Goal: Transaction & Acquisition: Download file/media

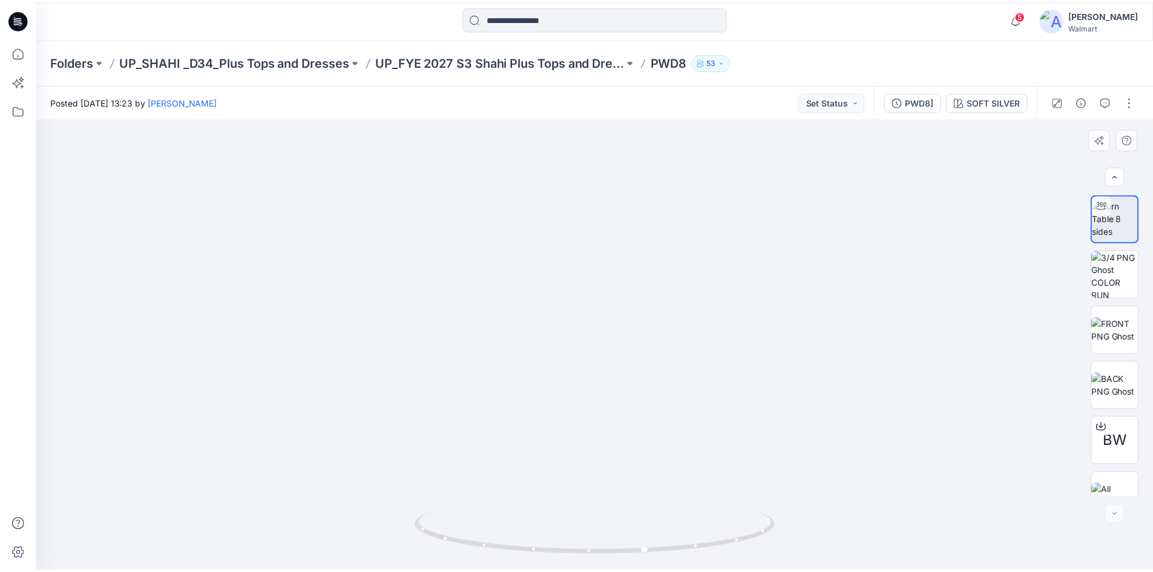
scroll to position [24, 0]
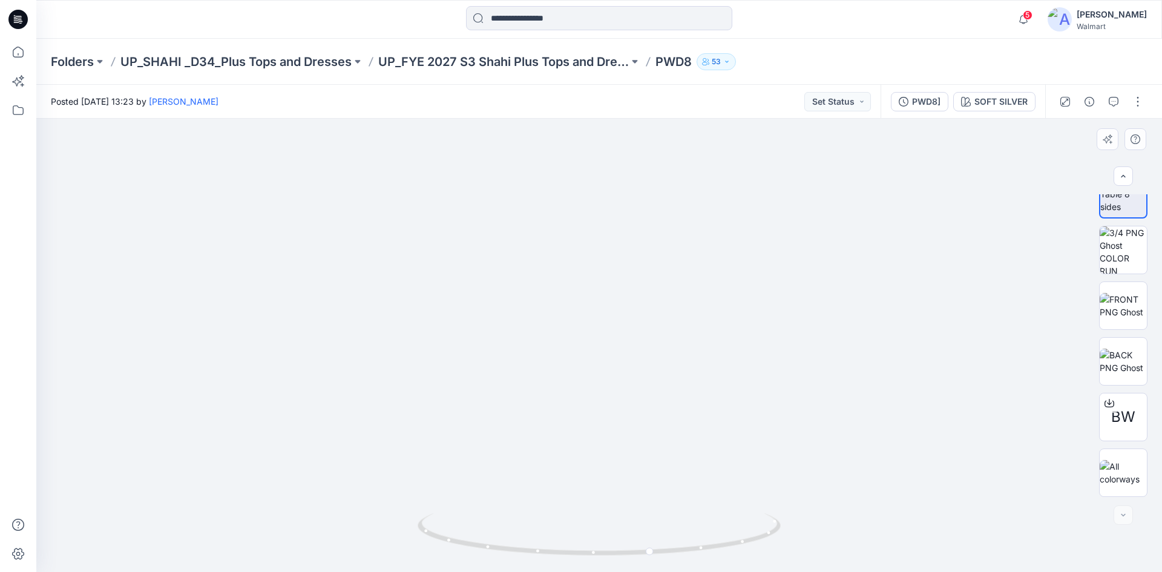
drag, startPoint x: 577, startPoint y: 327, endPoint x: 608, endPoint y: 462, distance: 138.0
drag, startPoint x: 638, startPoint y: 225, endPoint x: 585, endPoint y: 336, distance: 122.9
click at [587, 450] on img at bounding box center [623, 87] width 1446 height 969
drag, startPoint x: 580, startPoint y: 327, endPoint x: 556, endPoint y: 347, distance: 30.5
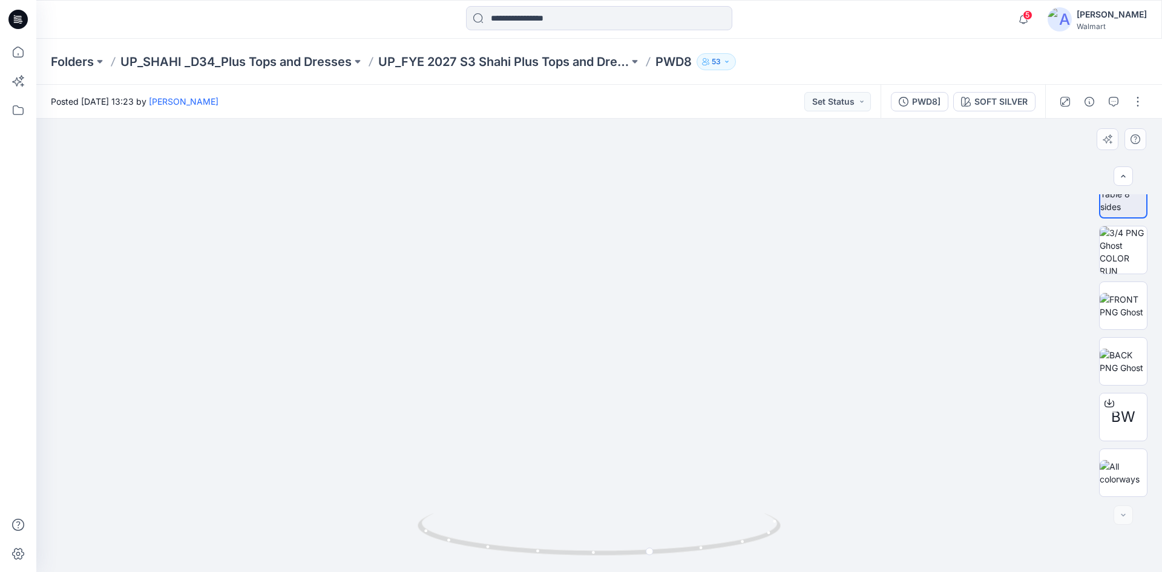
click at [583, 361] on img at bounding box center [607, 105] width 1446 height 934
click at [19, 21] on icon at bounding box center [17, 19] width 19 height 19
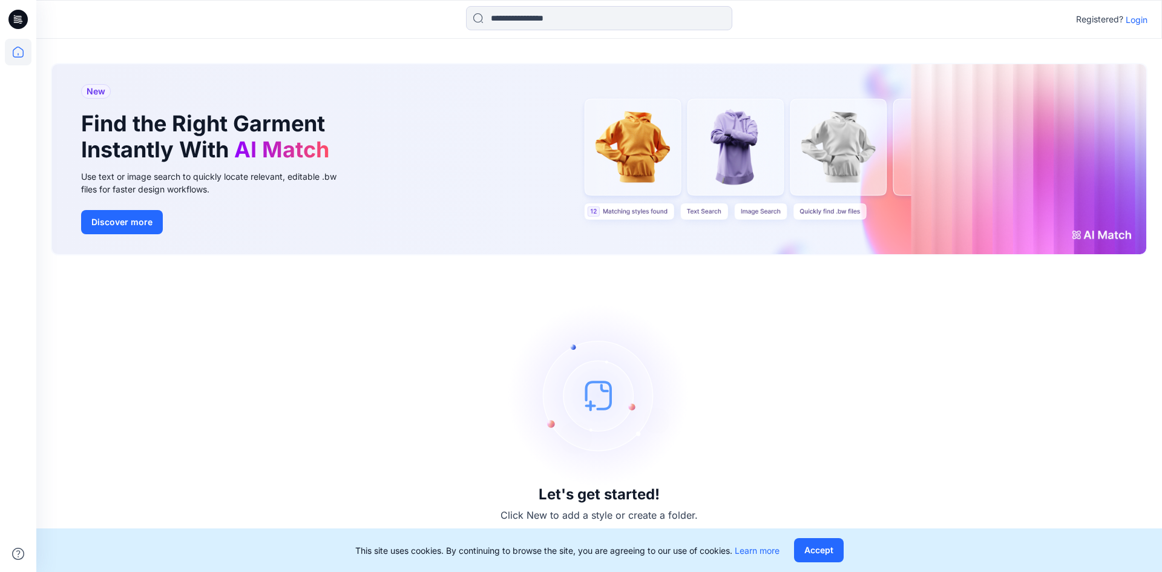
click at [1141, 21] on p "Login" at bounding box center [1137, 19] width 22 height 13
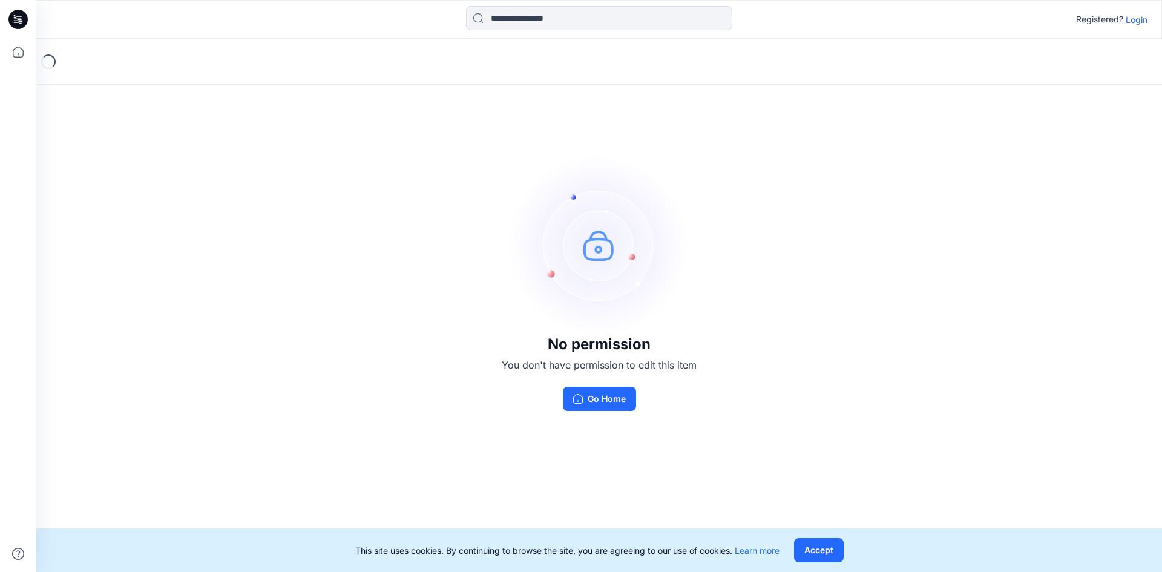
click at [1142, 21] on p "Login" at bounding box center [1137, 19] width 22 height 13
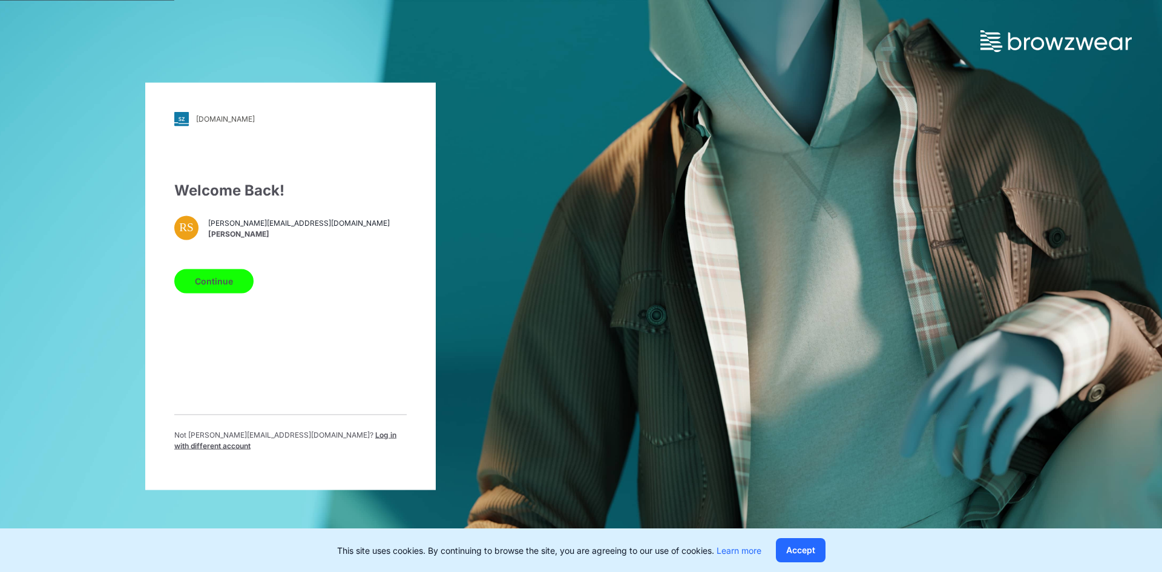
click at [225, 293] on button "Continue" at bounding box center [213, 281] width 79 height 24
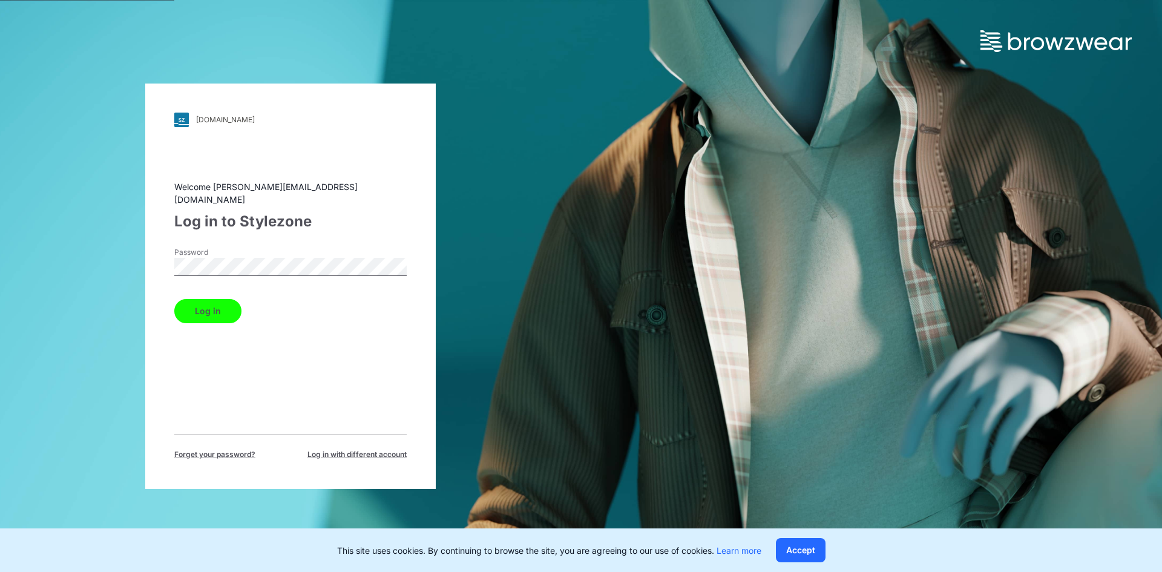
click at [192, 310] on button "Log in" at bounding box center [207, 311] width 67 height 24
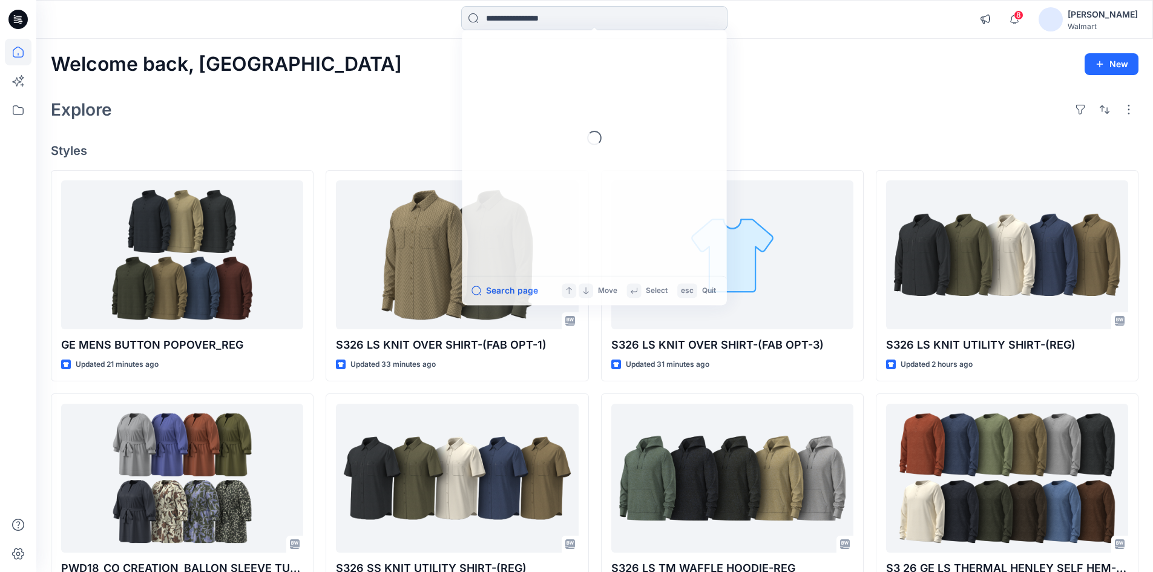
click at [531, 19] on input at bounding box center [594, 18] width 266 height 24
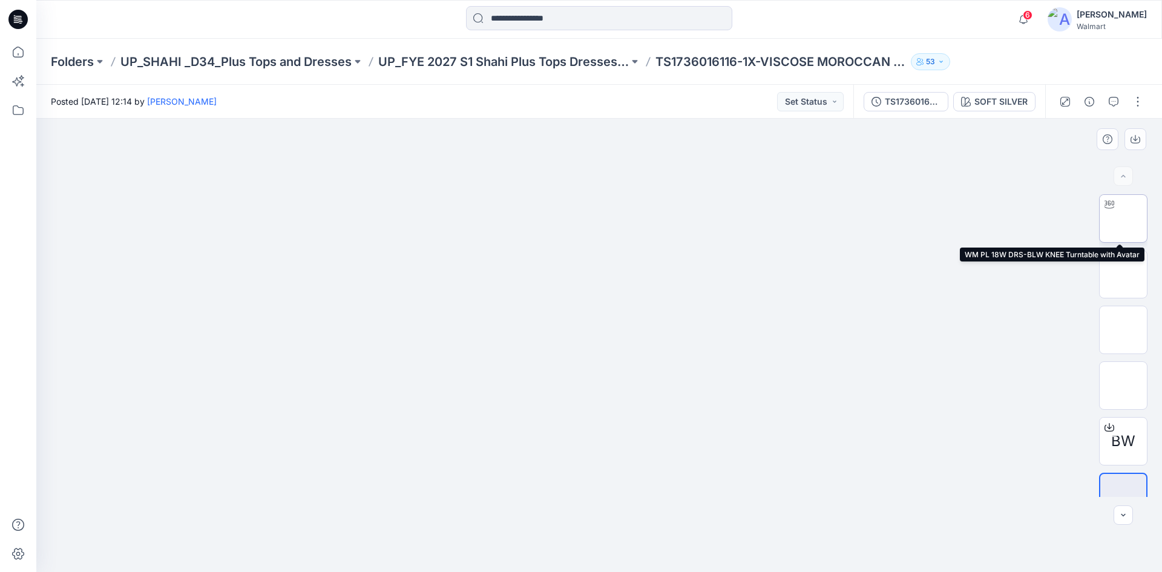
click at [1124, 219] on img at bounding box center [1124, 219] width 0 height 0
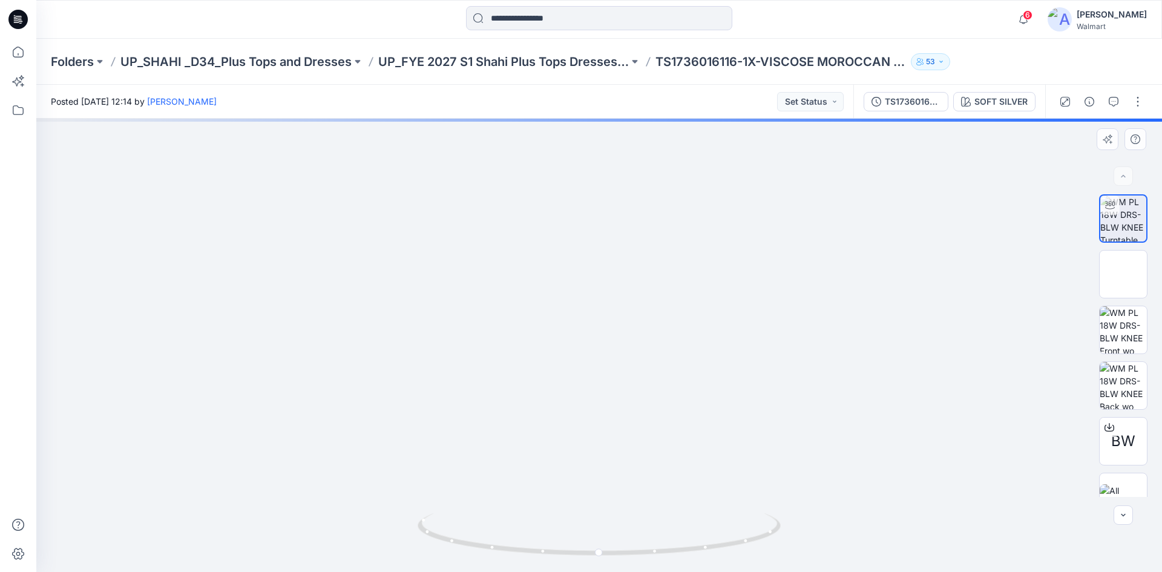
drag, startPoint x: 637, startPoint y: 247, endPoint x: 609, endPoint y: 387, distance: 143.3
click at [609, 387] on img at bounding box center [600, 146] width 1254 height 854
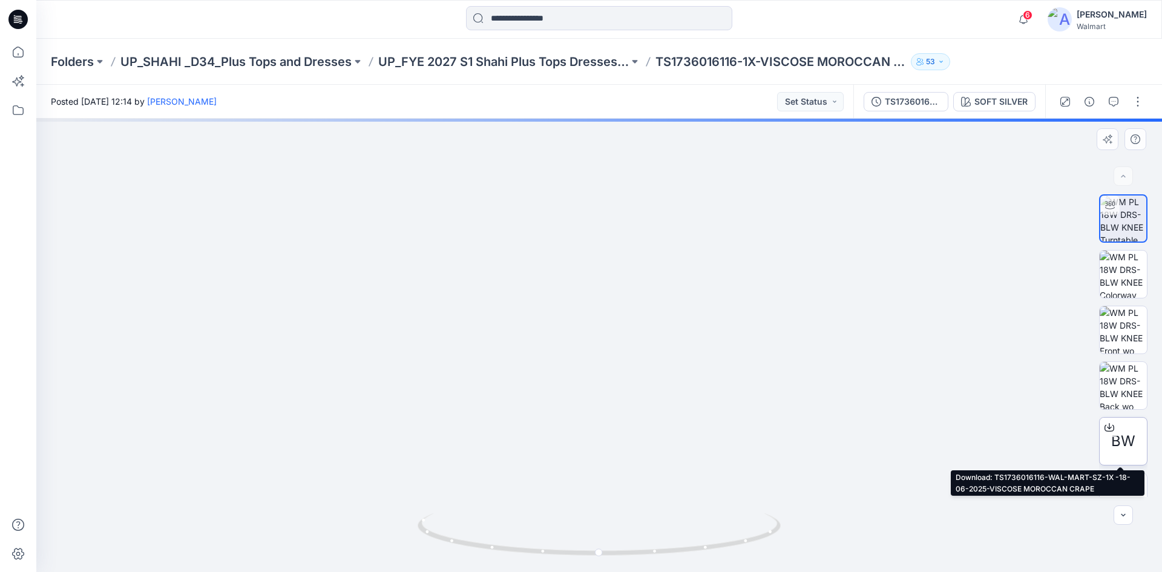
click at [1108, 430] on icon at bounding box center [1110, 428] width 10 height 10
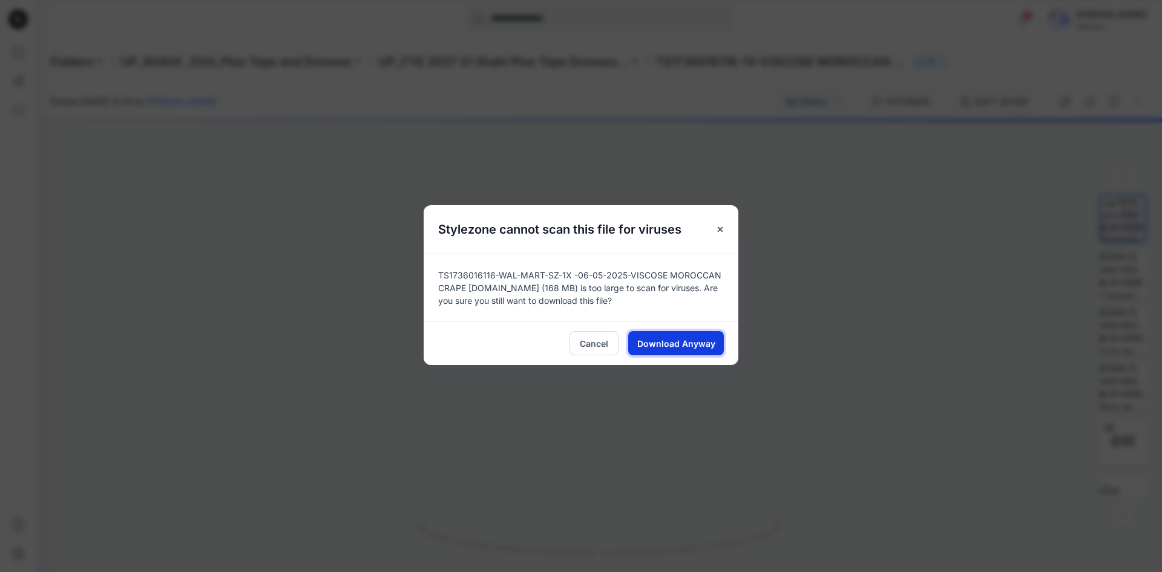
click at [674, 340] on span "Download Anyway" at bounding box center [676, 343] width 78 height 13
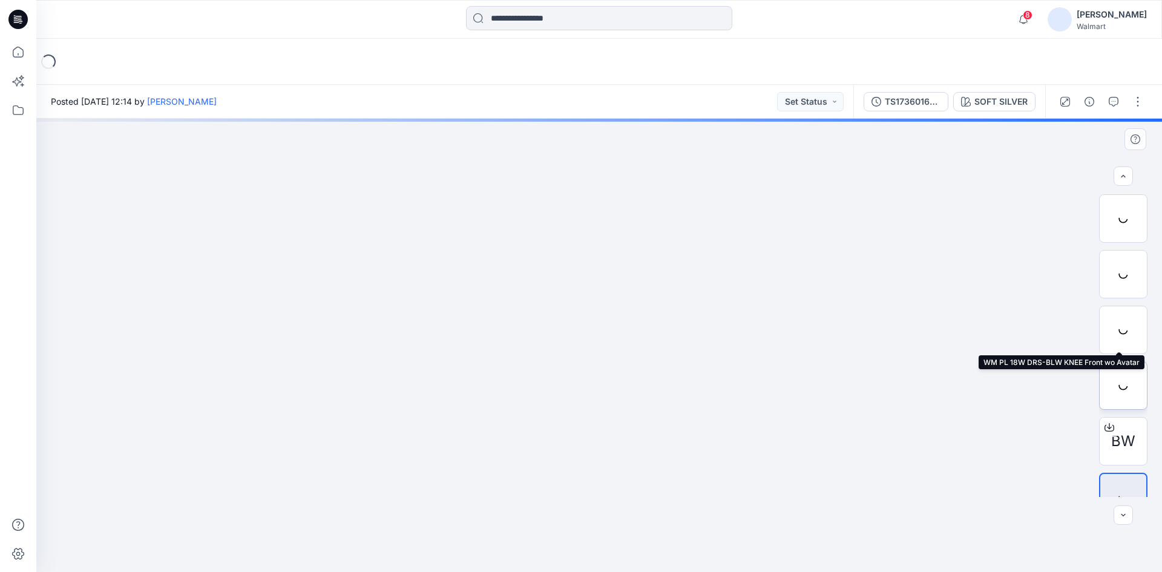
scroll to position [24, 0]
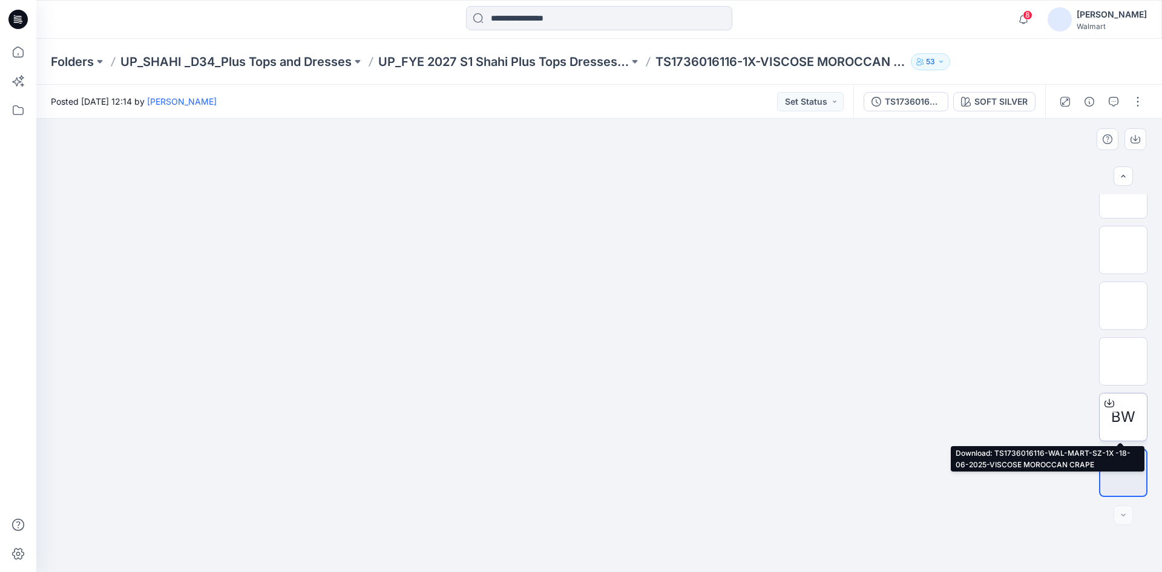
click at [1108, 403] on icon at bounding box center [1109, 401] width 5 height 6
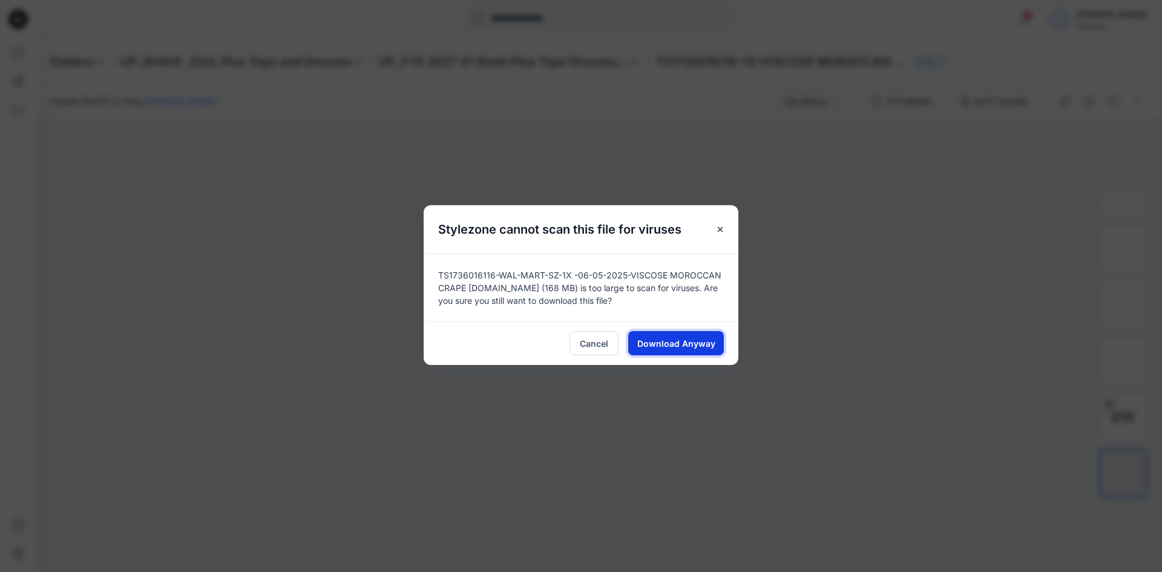
click at [687, 341] on span "Download Anyway" at bounding box center [676, 343] width 78 height 13
